Goal: Find specific page/section: Find specific page/section

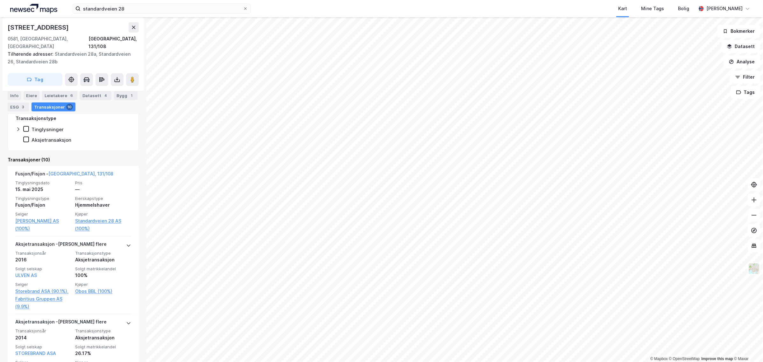
scroll to position [80, 0]
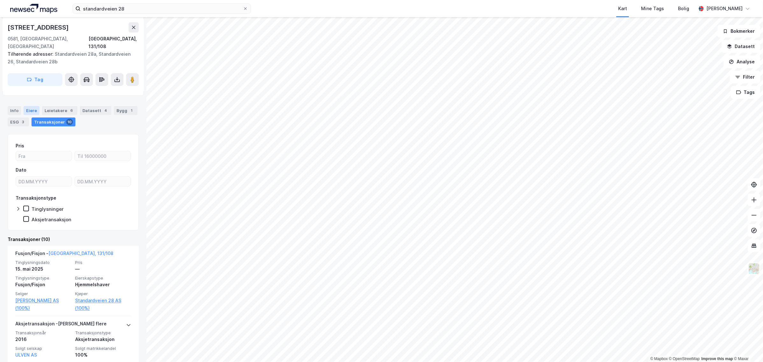
click at [34, 106] on div "Eiere" at bounding box center [32, 110] width 16 height 9
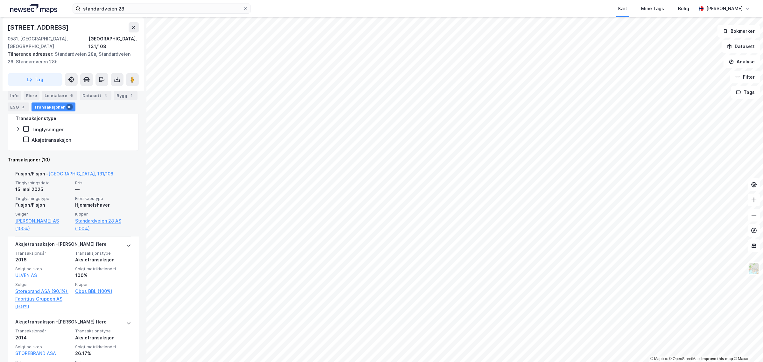
scroll to position [199, 0]
